Goal: Find specific page/section: Find specific page/section

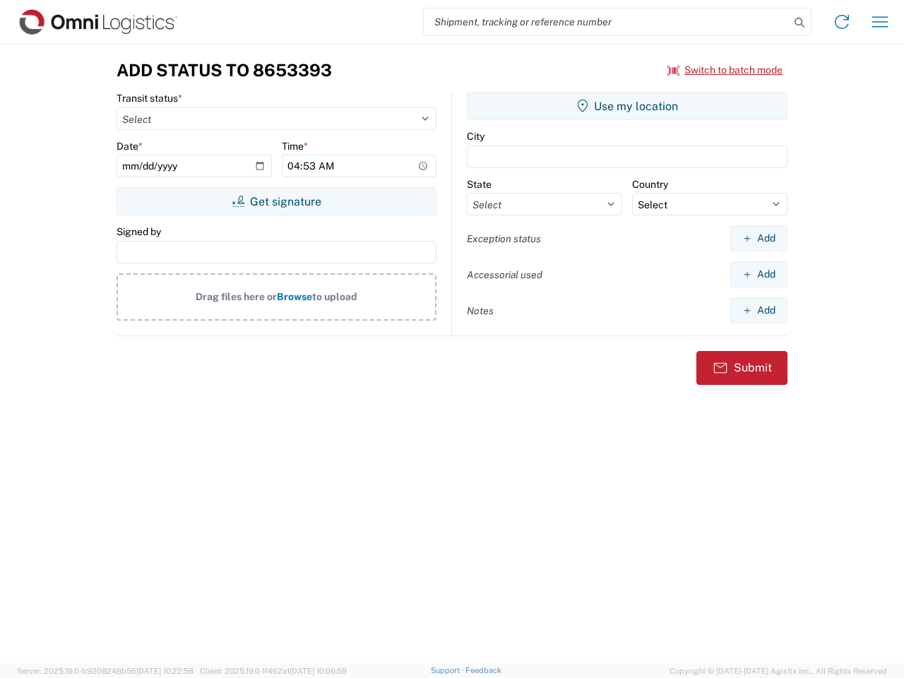
click at [607, 22] on input "search" at bounding box center [607, 21] width 366 height 27
click at [799, 23] on icon at bounding box center [800, 23] width 20 height 20
click at [842, 22] on icon at bounding box center [841, 22] width 23 height 23
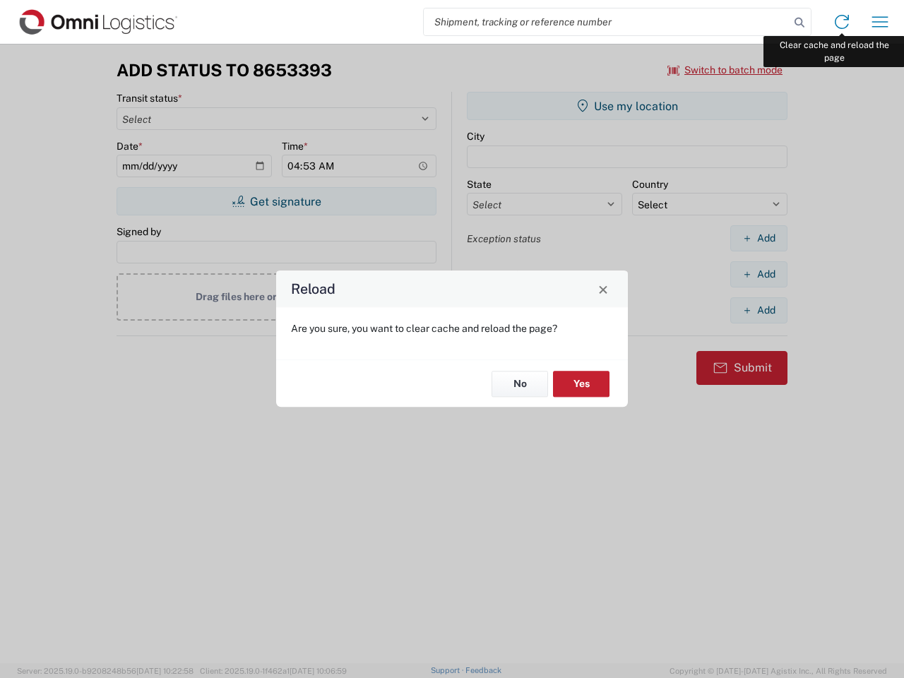
click at [880, 22] on div "Reload Are you sure, you want to clear cache and reload the page? No Yes" at bounding box center [452, 339] width 904 height 678
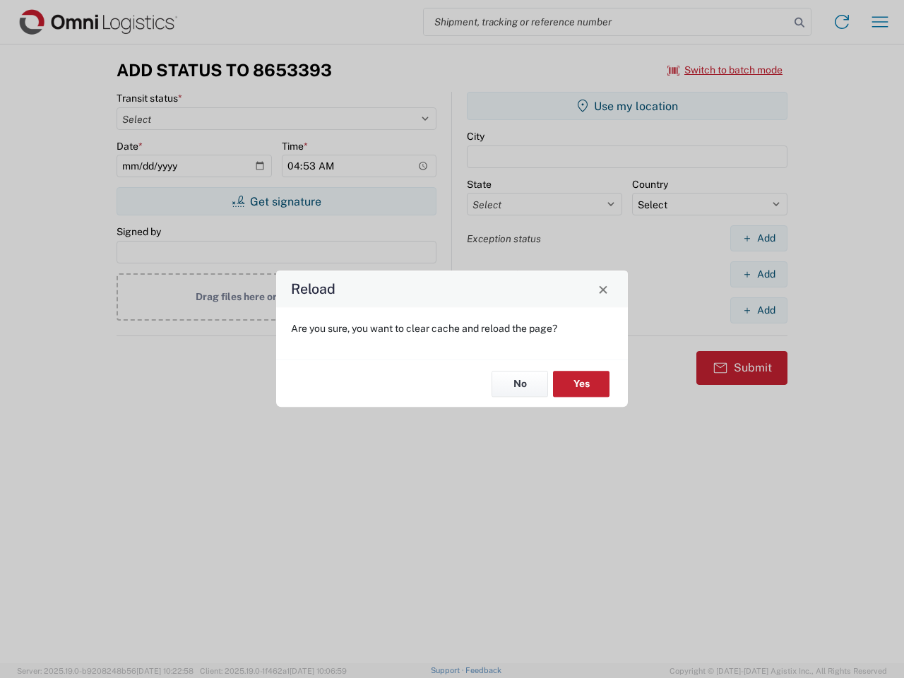
click at [725, 70] on div "Reload Are you sure, you want to clear cache and reload the page? No Yes" at bounding box center [452, 339] width 904 height 678
click at [276, 201] on div "Reload Are you sure, you want to clear cache and reload the page? No Yes" at bounding box center [452, 339] width 904 height 678
click at [627, 106] on div "Reload Are you sure, you want to clear cache and reload the page? No Yes" at bounding box center [452, 339] width 904 height 678
click at [758, 238] on div "Reload Are you sure, you want to clear cache and reload the page? No Yes" at bounding box center [452, 339] width 904 height 678
click at [758, 274] on div "Reload Are you sure, you want to clear cache and reload the page? No Yes" at bounding box center [452, 339] width 904 height 678
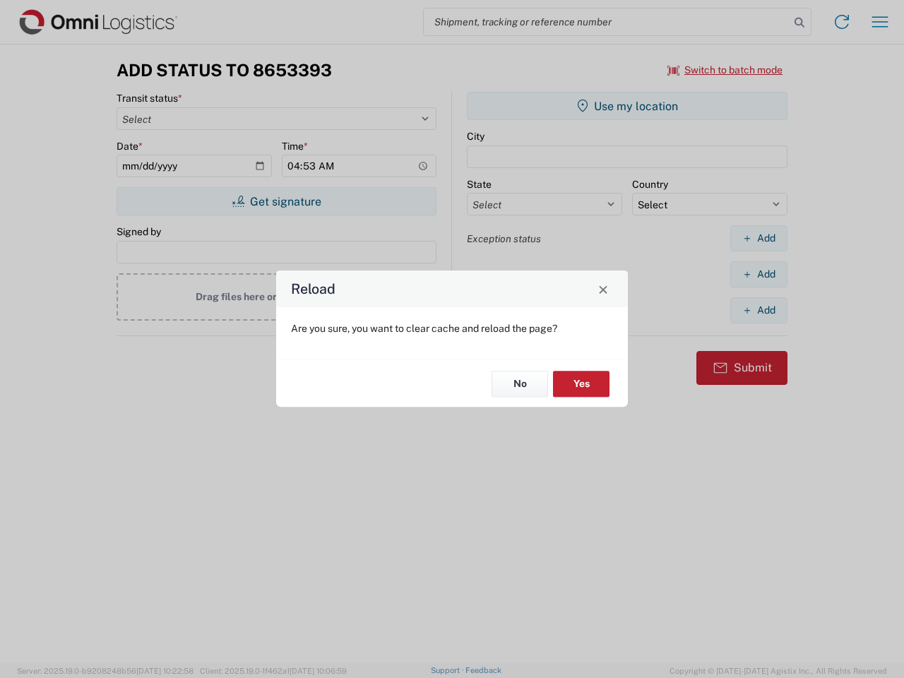
click at [758, 310] on div "Reload Are you sure, you want to clear cache and reload the page? No Yes" at bounding box center [452, 339] width 904 height 678
